Goal: Task Accomplishment & Management: Manage account settings

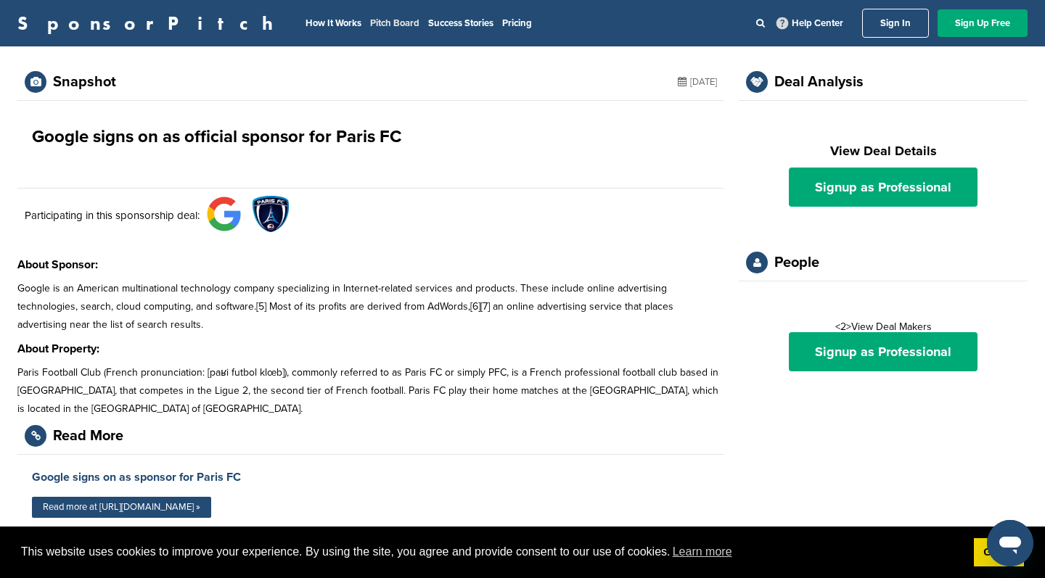
click at [370, 25] on link "Pitch Board" at bounding box center [394, 23] width 49 height 12
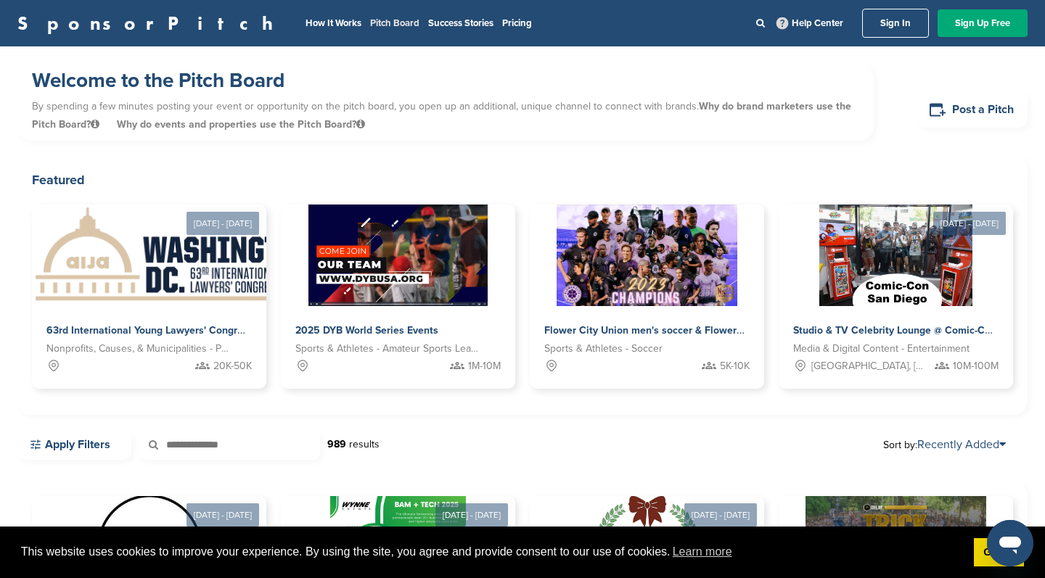
click at [370, 22] on link "Pitch Board" at bounding box center [394, 23] width 49 height 12
click at [901, 23] on link "Sign In" at bounding box center [895, 23] width 67 height 29
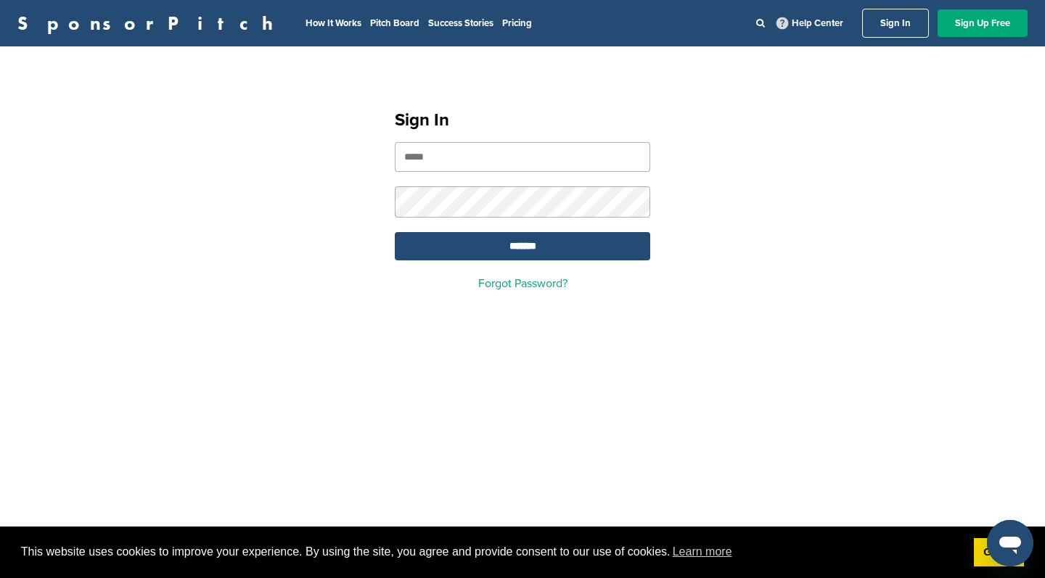
type input "**********"
click at [522, 254] on input "*******" at bounding box center [522, 246] width 255 height 28
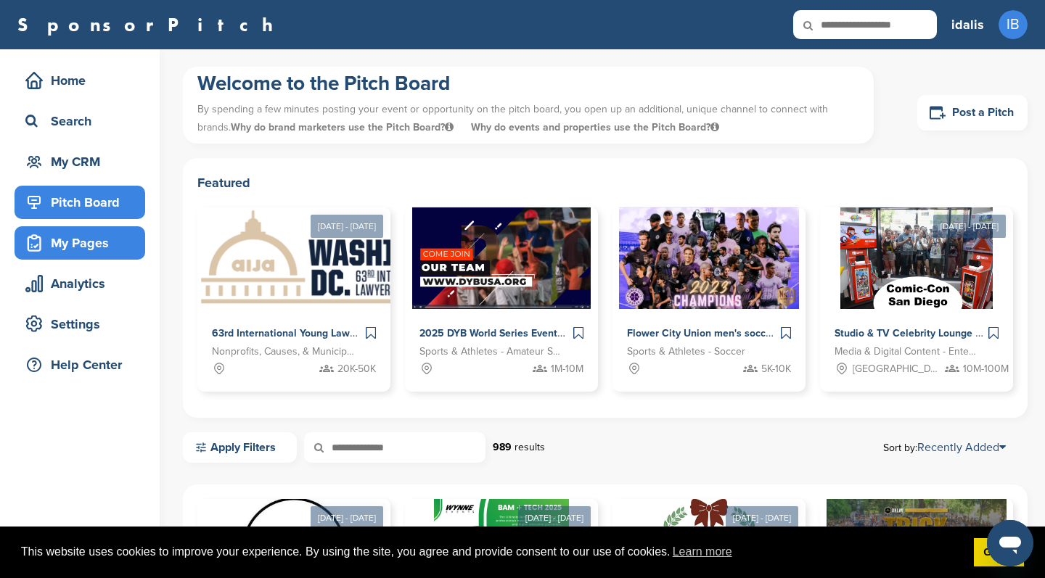
click at [77, 243] on div "My Pages" at bounding box center [83, 243] width 123 height 26
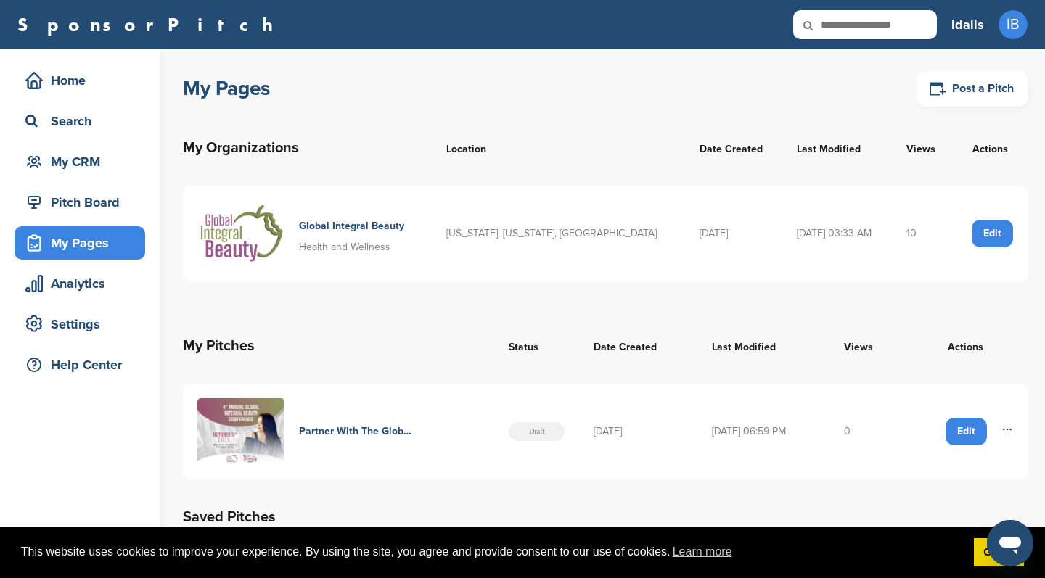
click at [898, 232] on td "10" at bounding box center [923, 234] width 62 height 97
click at [375, 227] on h4 "Global Integral Beauty" at bounding box center [351, 226] width 105 height 16
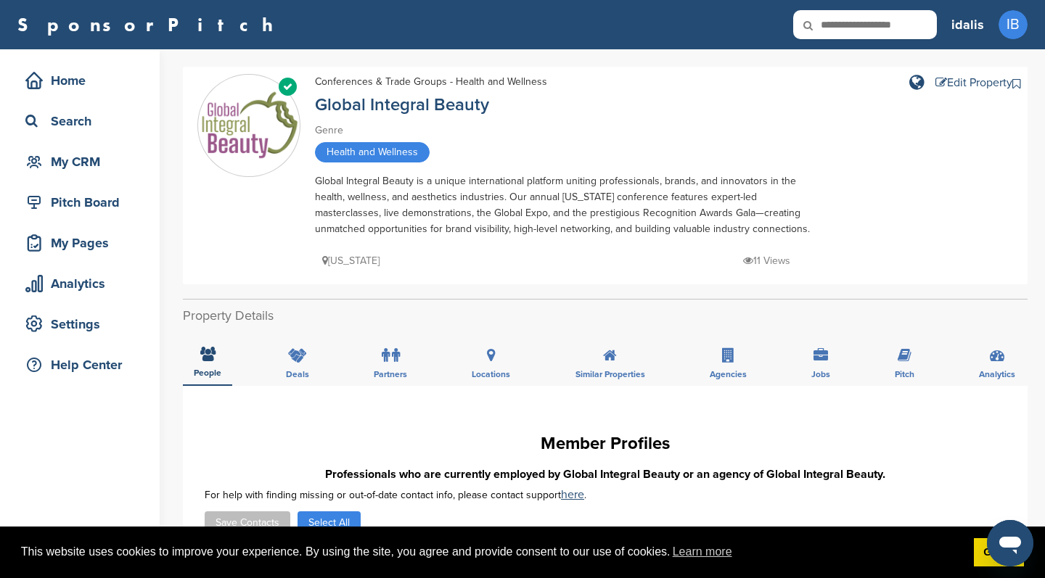
click at [765, 259] on p "11 Views" at bounding box center [766, 261] width 47 height 18
click at [746, 261] on icon at bounding box center [748, 260] width 10 height 10
click at [772, 265] on p "11 Views" at bounding box center [766, 261] width 47 height 18
click at [768, 261] on p "11 Views" at bounding box center [766, 261] width 47 height 18
click at [358, 249] on div "New York 11 Views" at bounding box center [569, 253] width 508 height 33
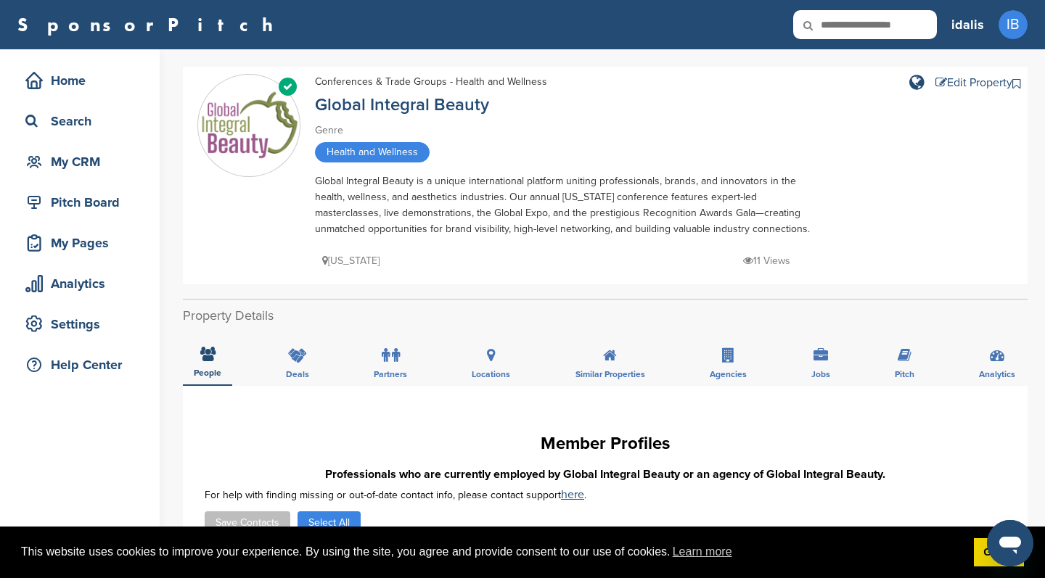
click at [229, 323] on h2 "Property Details" at bounding box center [605, 316] width 845 height 20
click at [302, 361] on icon at bounding box center [297, 355] width 19 height 15
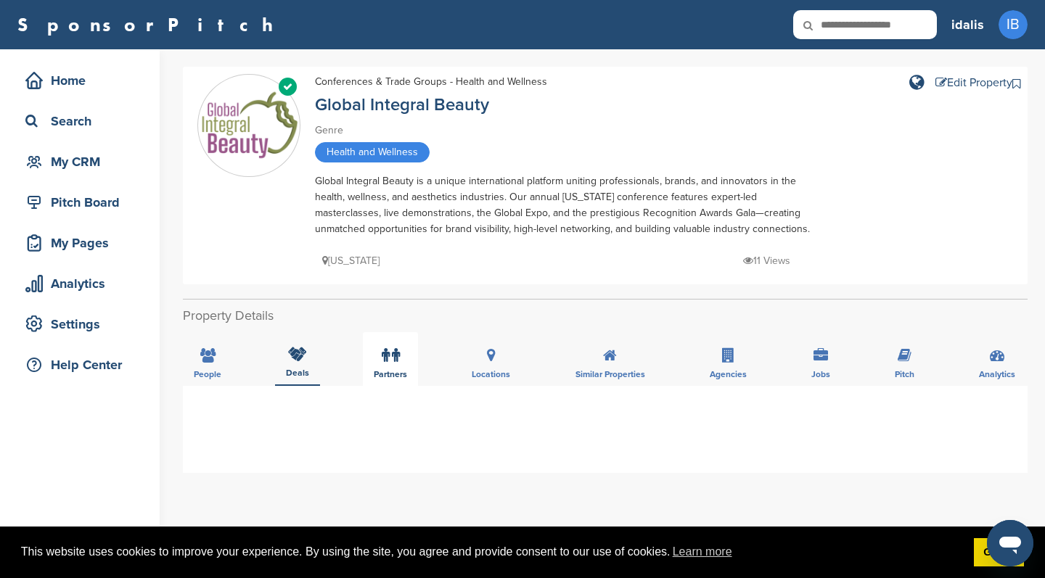
click at [396, 370] on label at bounding box center [391, 355] width 18 height 29
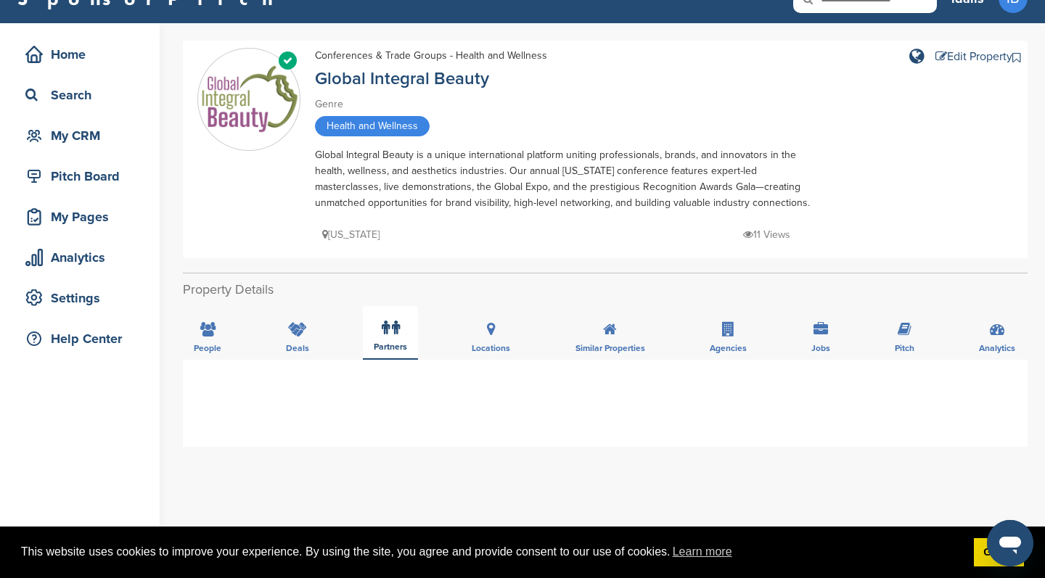
scroll to position [81, 0]
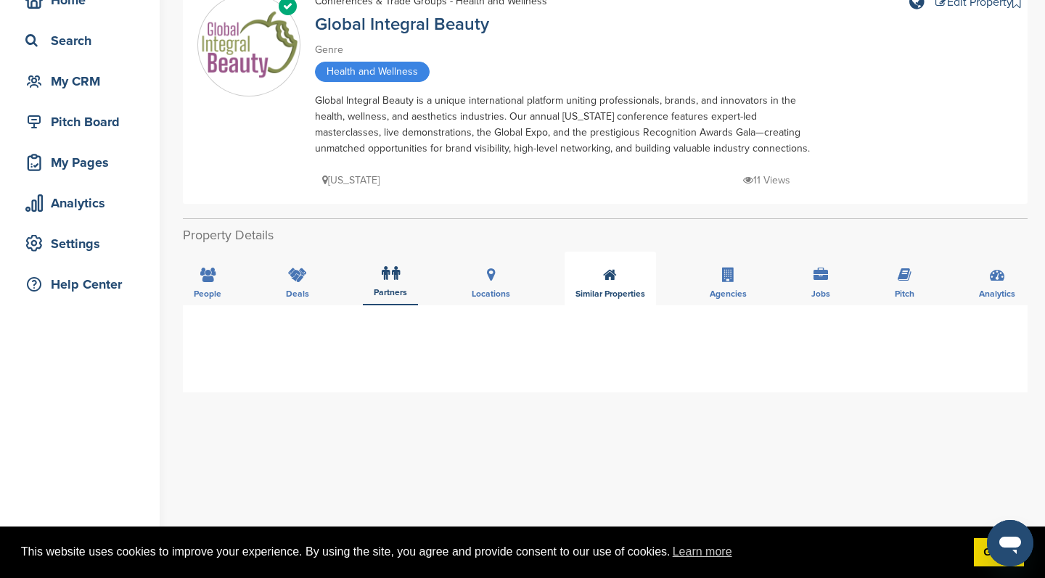
click at [626, 287] on div "Similar Properties" at bounding box center [610, 279] width 91 height 54
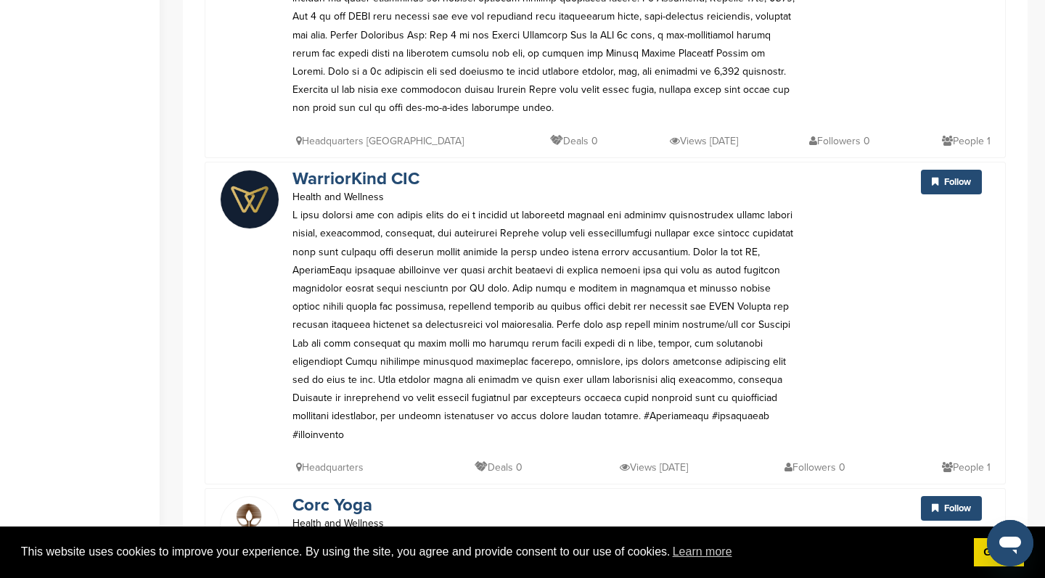
scroll to position [3236, 0]
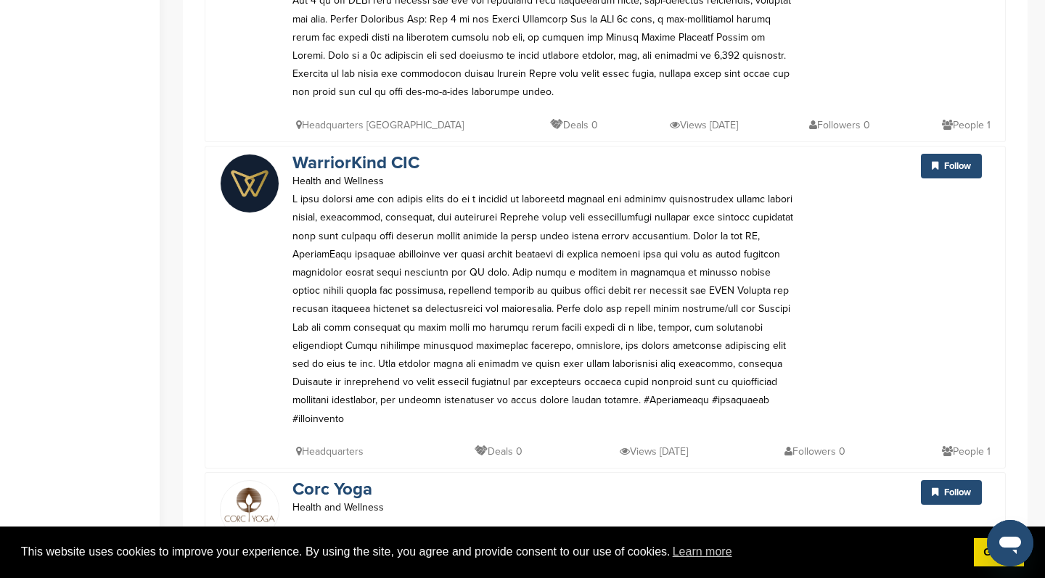
click at [620, 446] on icon at bounding box center [625, 451] width 10 height 10
click at [371, 152] on link "WarriorKind CIC" at bounding box center [355, 162] width 127 height 21
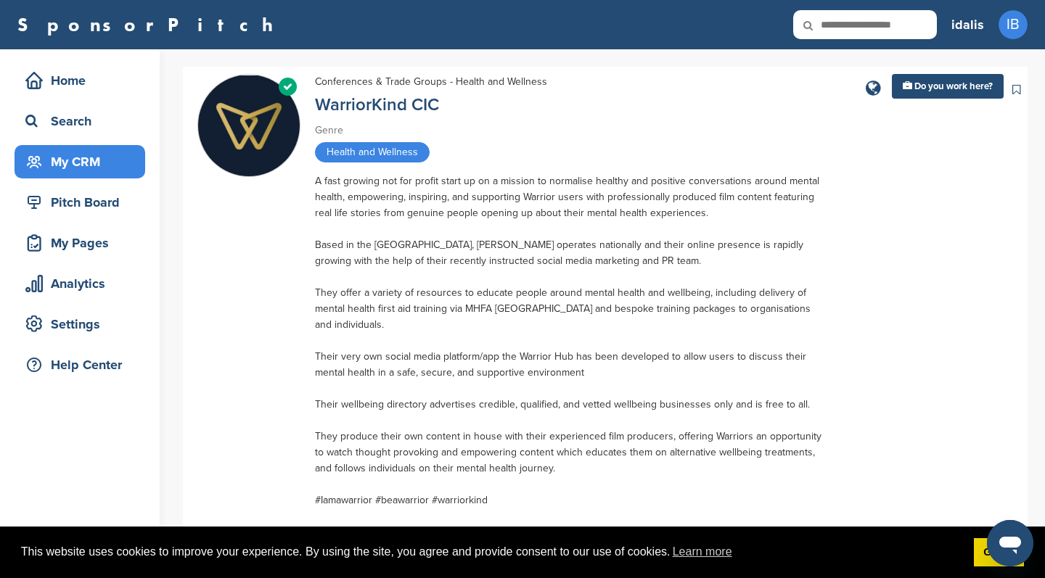
click at [75, 155] on div "My CRM" at bounding box center [83, 162] width 123 height 26
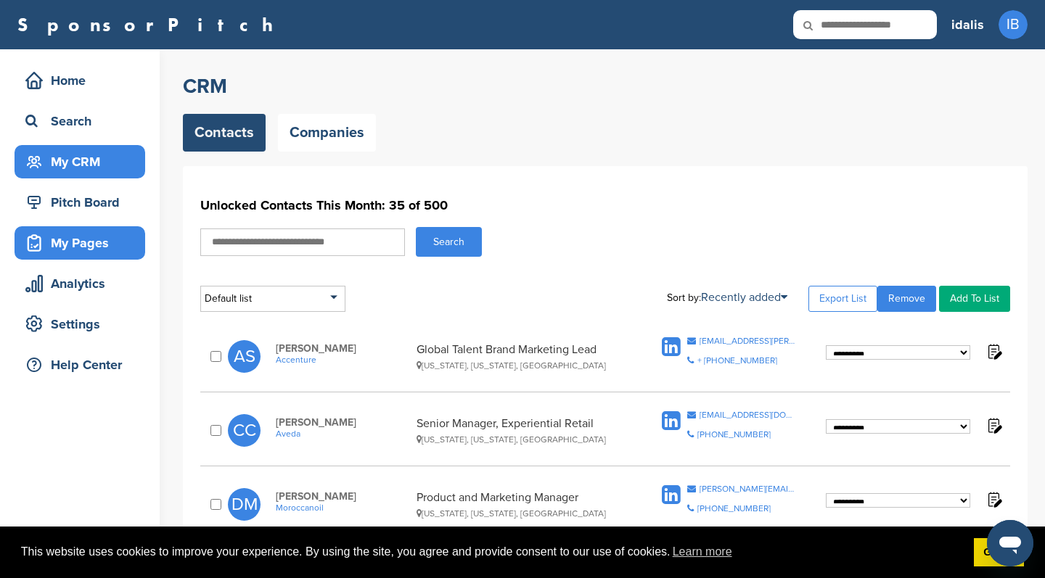
click at [86, 245] on div "My Pages" at bounding box center [83, 243] width 123 height 26
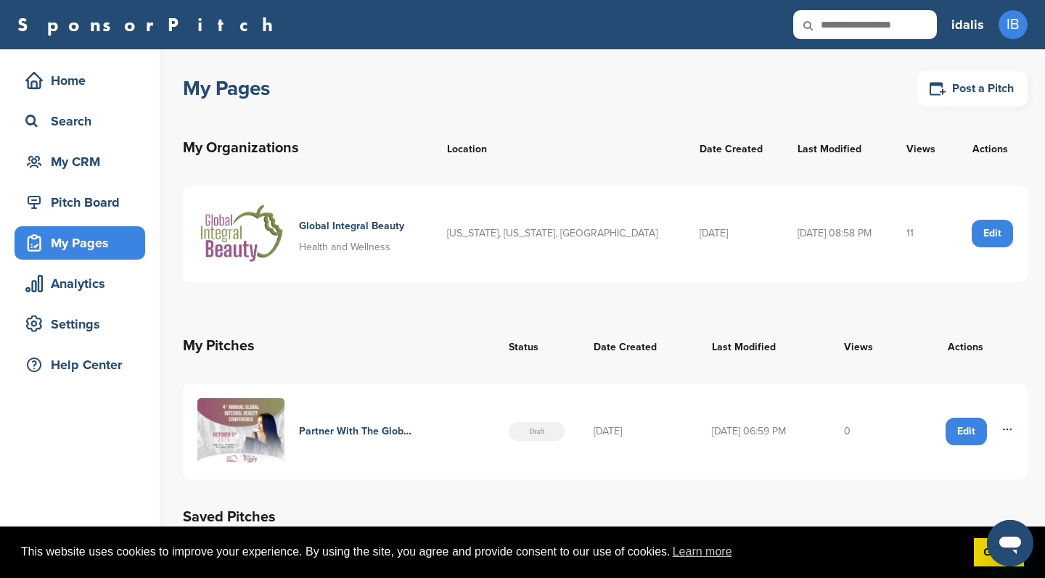
click at [274, 420] on img at bounding box center [240, 431] width 87 height 67
click at [345, 424] on h4 "Partner With The Global Leaders In Aesthetics" at bounding box center [355, 432] width 112 height 16
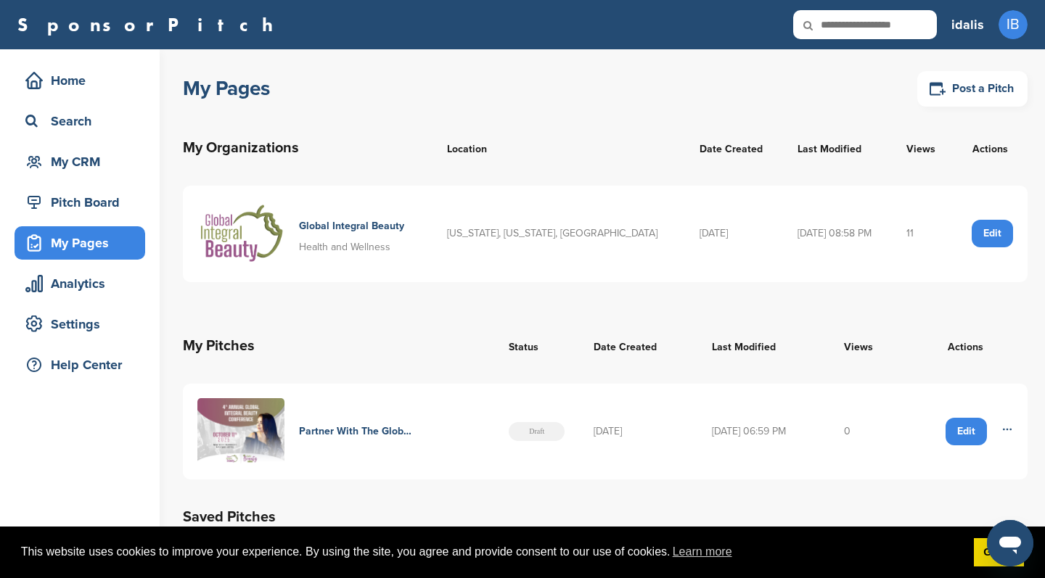
click at [526, 430] on span "Draft" at bounding box center [537, 431] width 56 height 19
click at [238, 422] on img at bounding box center [240, 431] width 87 height 67
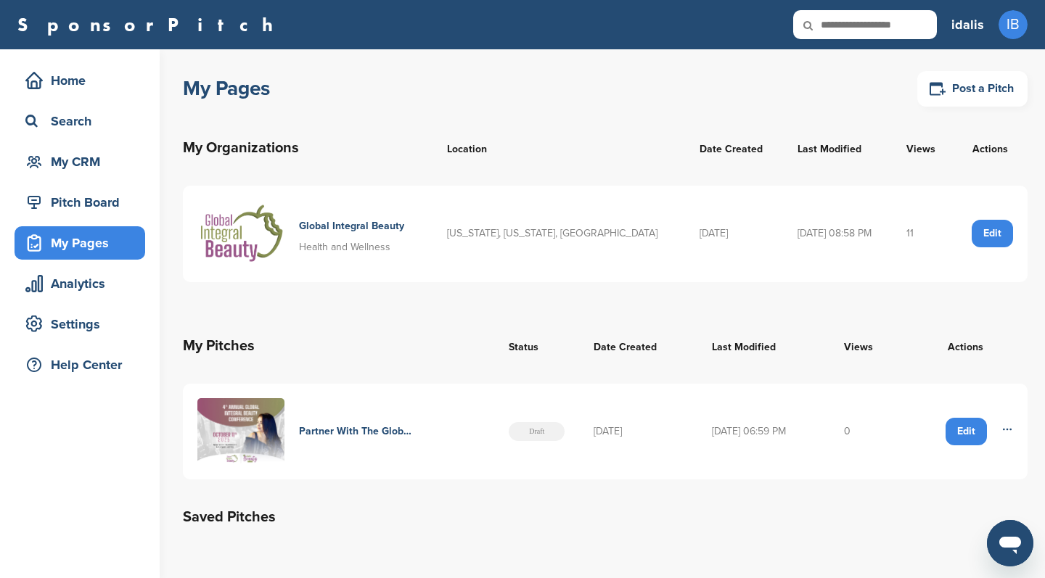
click at [224, 342] on th "My Pitches" at bounding box center [338, 346] width 311 height 52
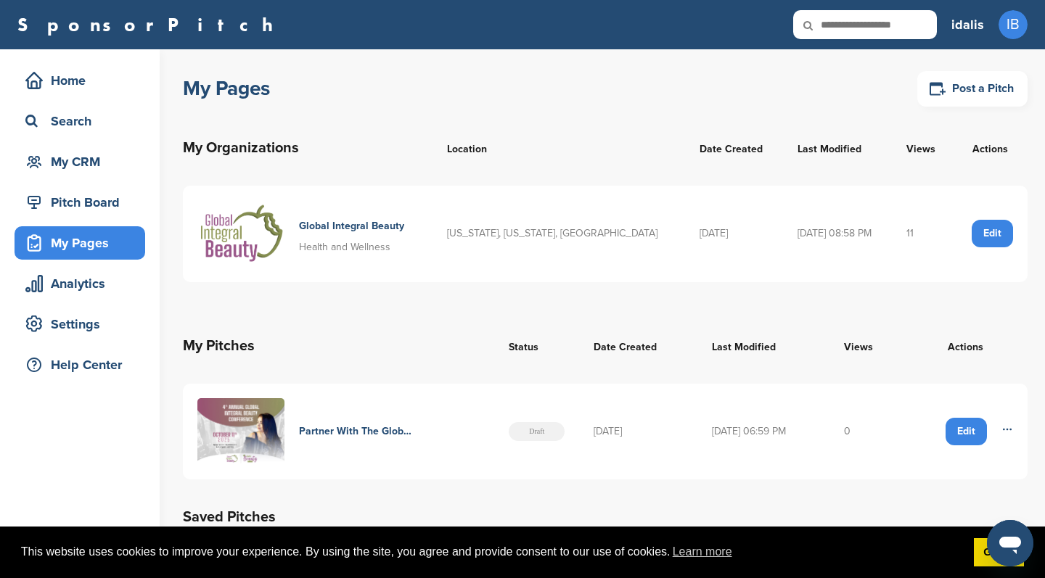
click at [962, 432] on div "Edit" at bounding box center [966, 432] width 41 height 28
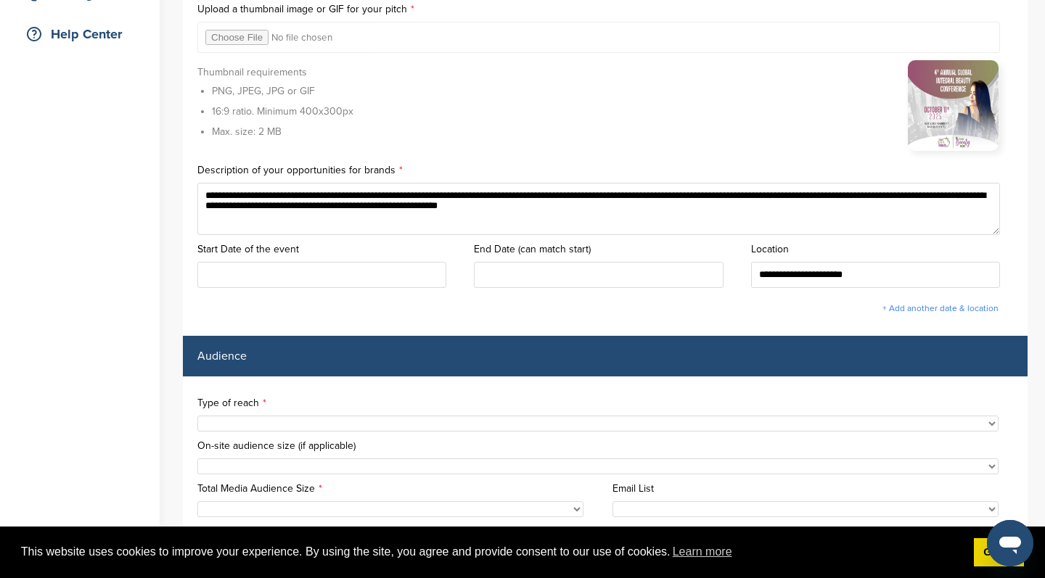
scroll to position [329, 0]
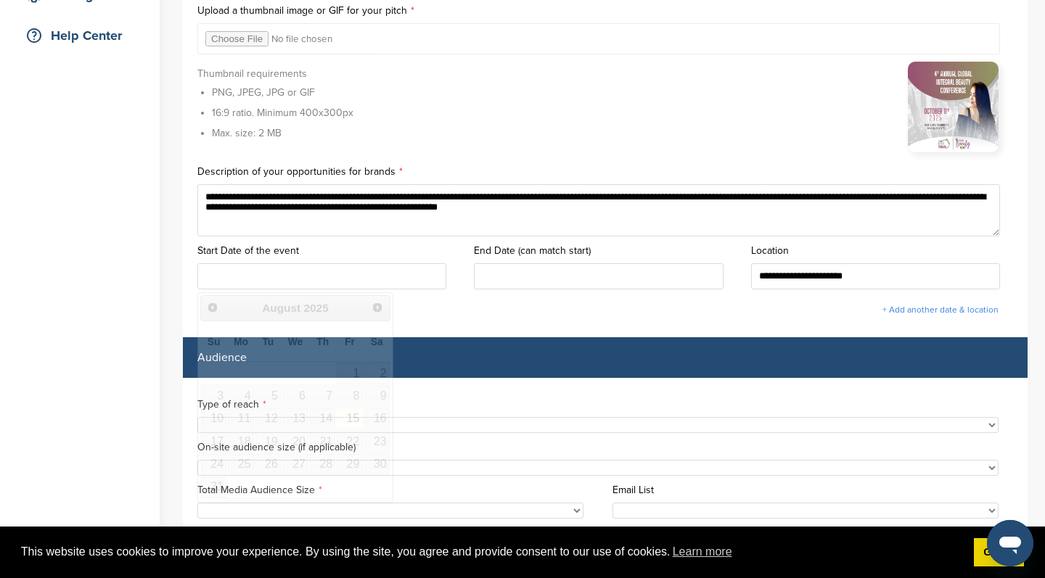
click at [333, 269] on input "text" at bounding box center [321, 276] width 249 height 26
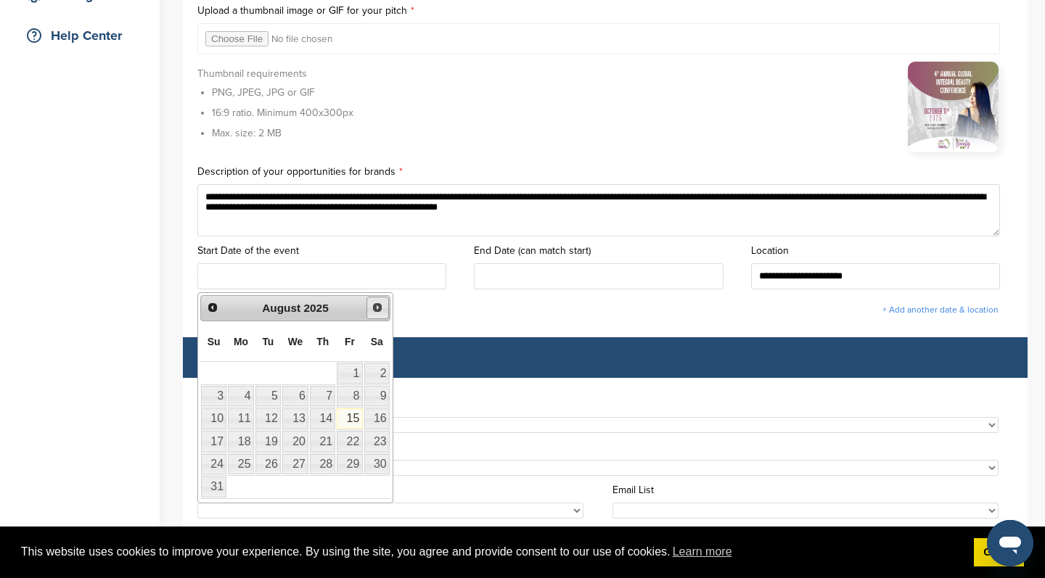
click at [377, 308] on span "Next" at bounding box center [378, 308] width 12 height 12
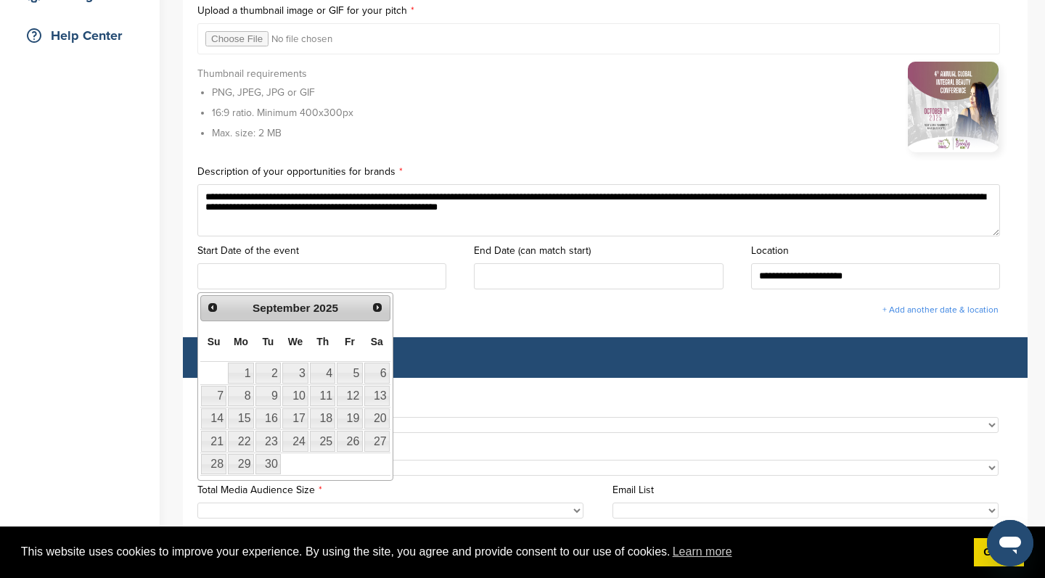
click at [377, 308] on span "Next" at bounding box center [378, 308] width 12 height 12
click at [377, 398] on link "11" at bounding box center [376, 396] width 25 height 20
type input "**********"
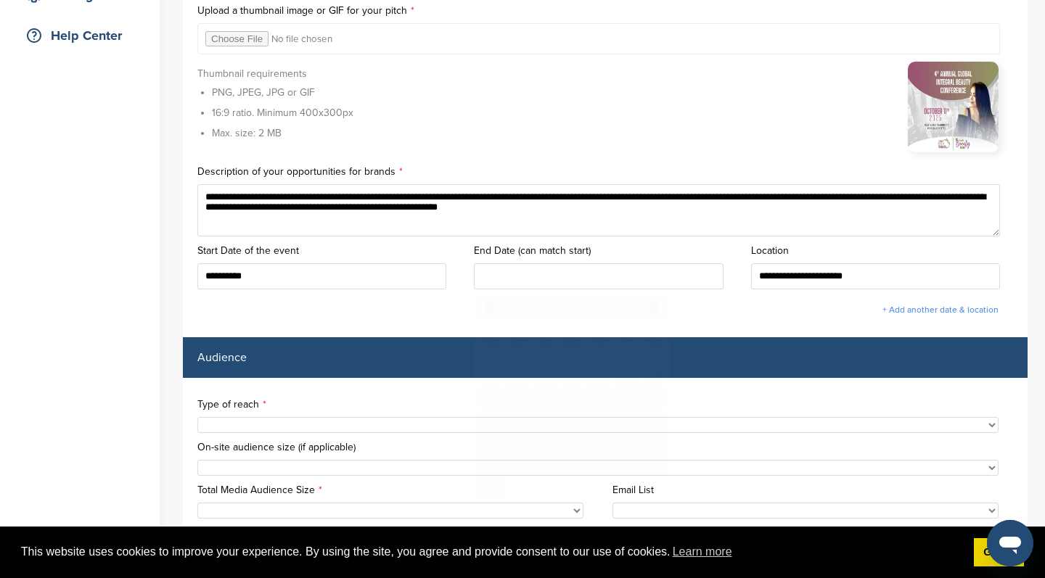
click at [581, 281] on input "text" at bounding box center [598, 276] width 249 height 26
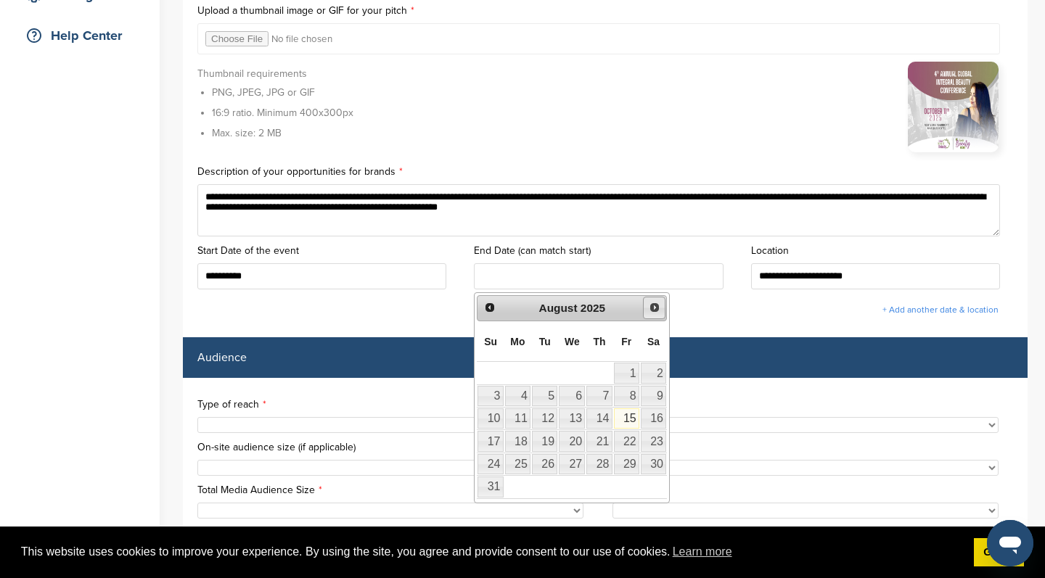
click at [656, 307] on span "Next" at bounding box center [655, 308] width 12 height 12
click at [657, 394] on link "11" at bounding box center [653, 396] width 25 height 20
type input "**********"
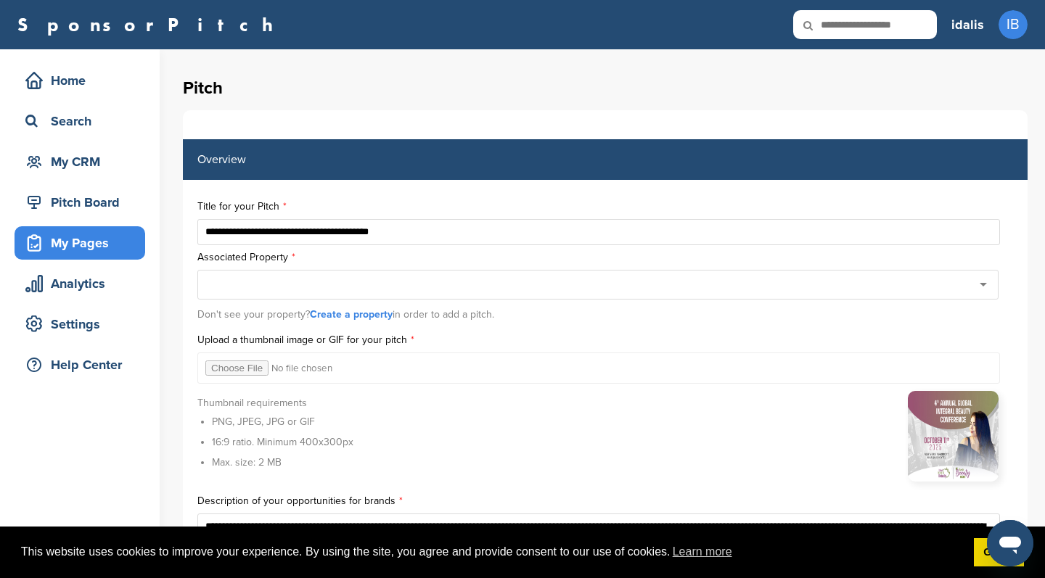
scroll to position [0, 0]
click at [67, 244] on div "My Pages" at bounding box center [83, 243] width 123 height 26
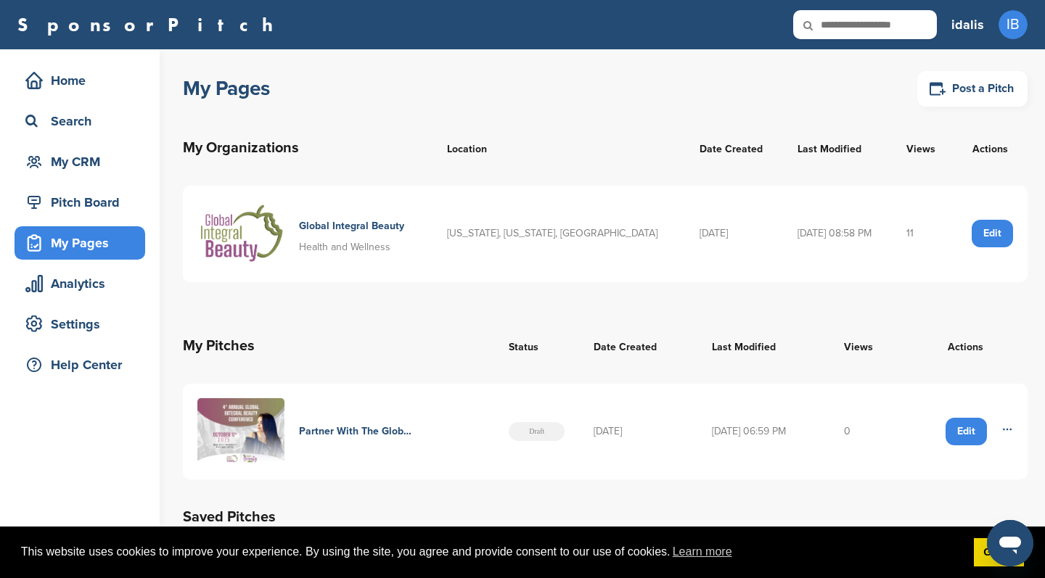
click at [390, 224] on h4 "Global Integral Beauty" at bounding box center [351, 226] width 105 height 16
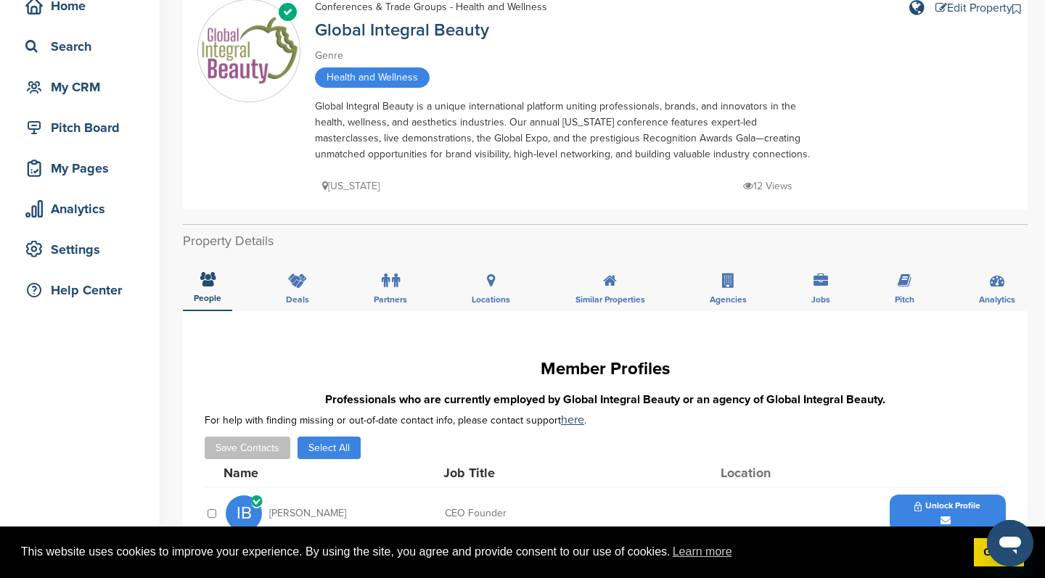
scroll to position [60, 0]
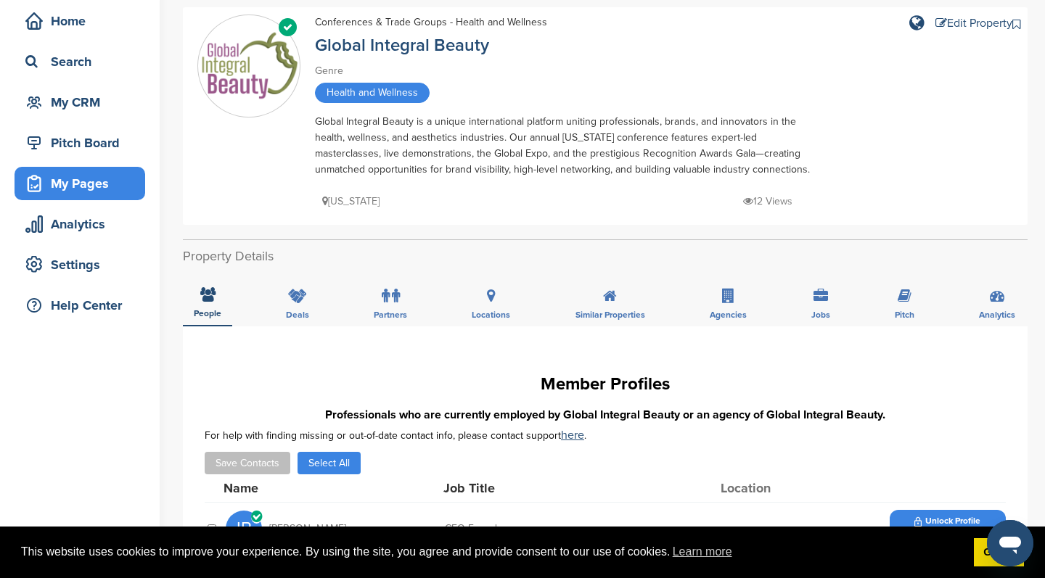
click at [73, 186] on div "My Pages" at bounding box center [83, 184] width 123 height 26
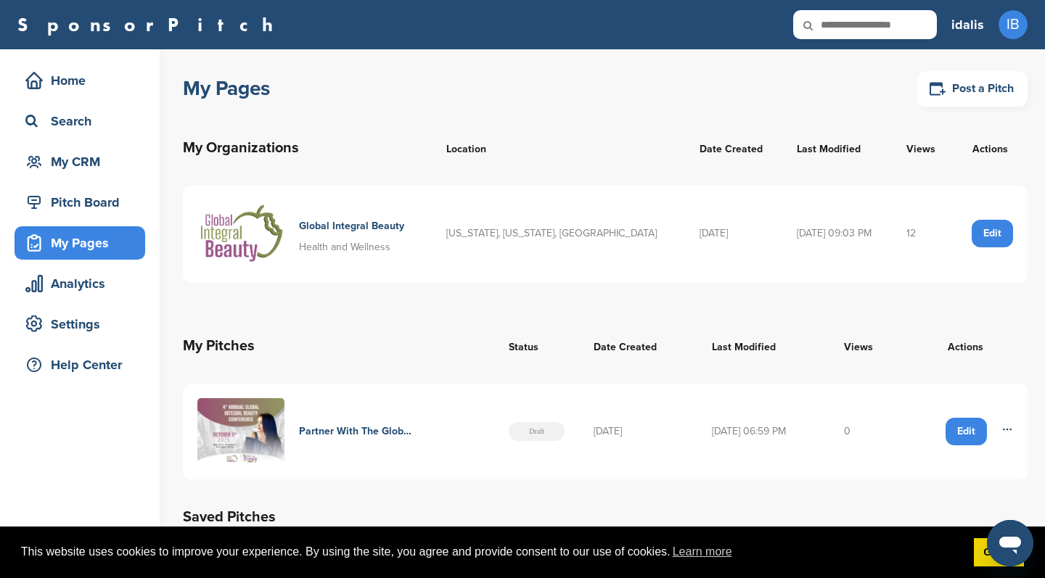
click at [87, 242] on div "My Pages" at bounding box center [83, 243] width 123 height 26
click at [77, 126] on div "Search" at bounding box center [83, 121] width 123 height 26
